Goal: Transaction & Acquisition: Obtain resource

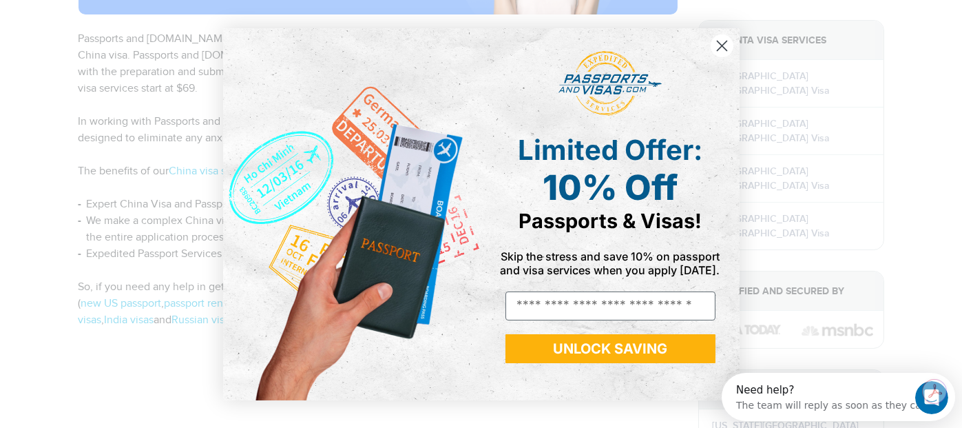
click at [718, 41] on circle "Close dialog" at bounding box center [721, 45] width 23 height 23
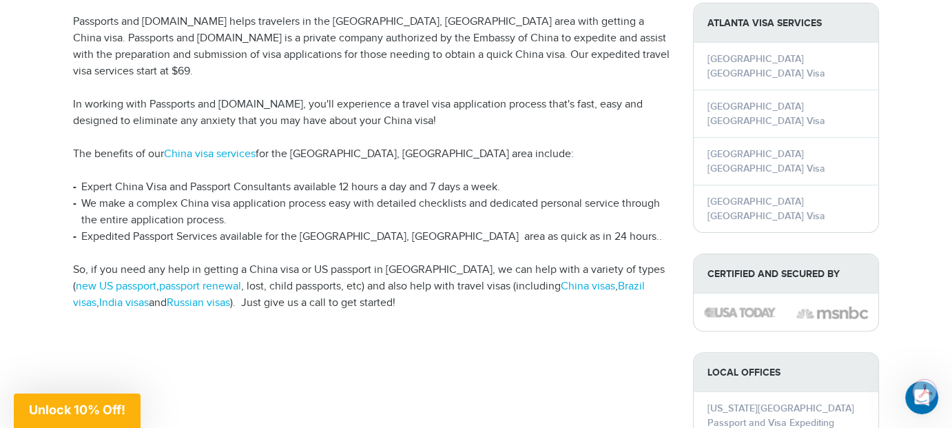
scroll to position [361, 0]
click at [244, 148] on link "China visa services" at bounding box center [210, 154] width 92 height 13
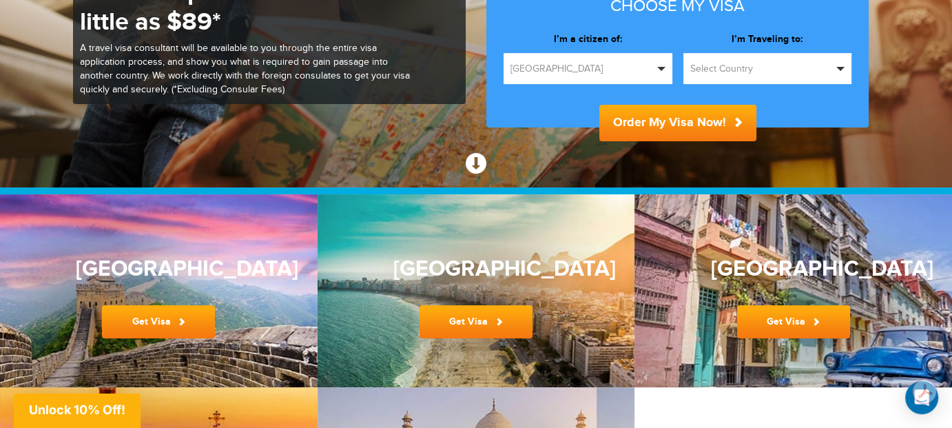
scroll to position [207, 0]
